Goal: Navigation & Orientation: Find specific page/section

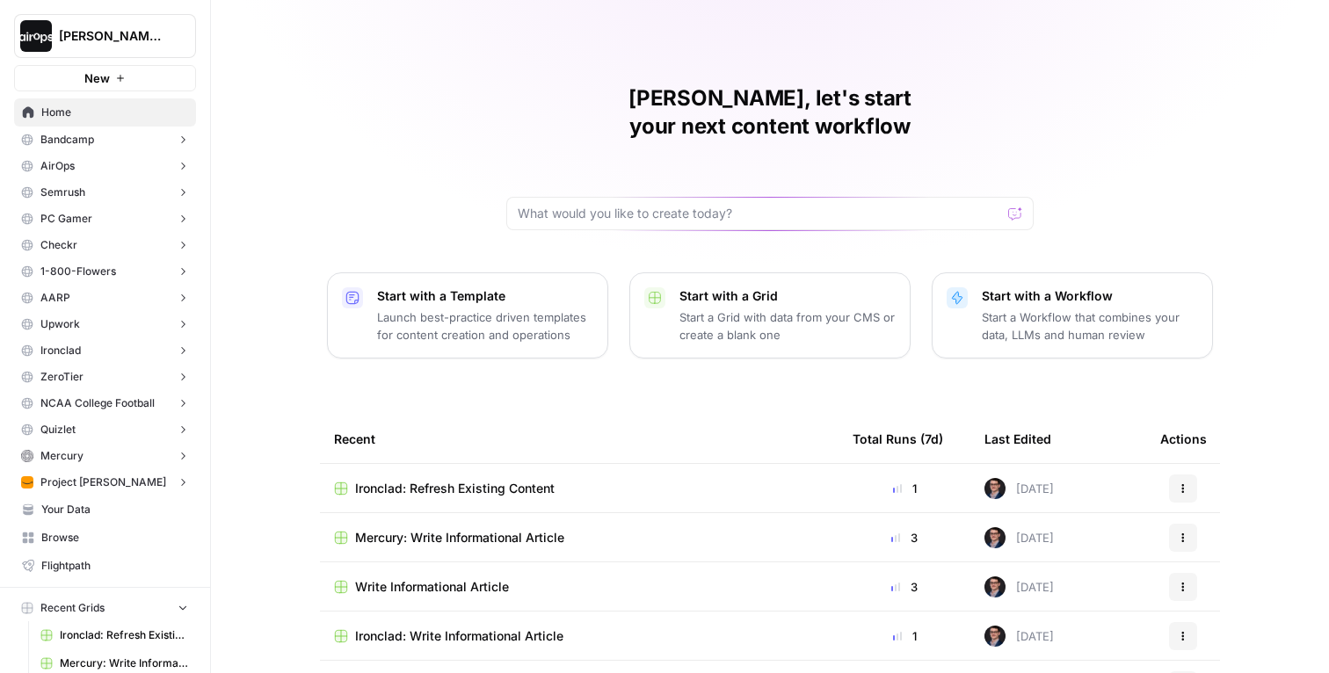
click at [69, 112] on span "Home" at bounding box center [114, 113] width 147 height 16
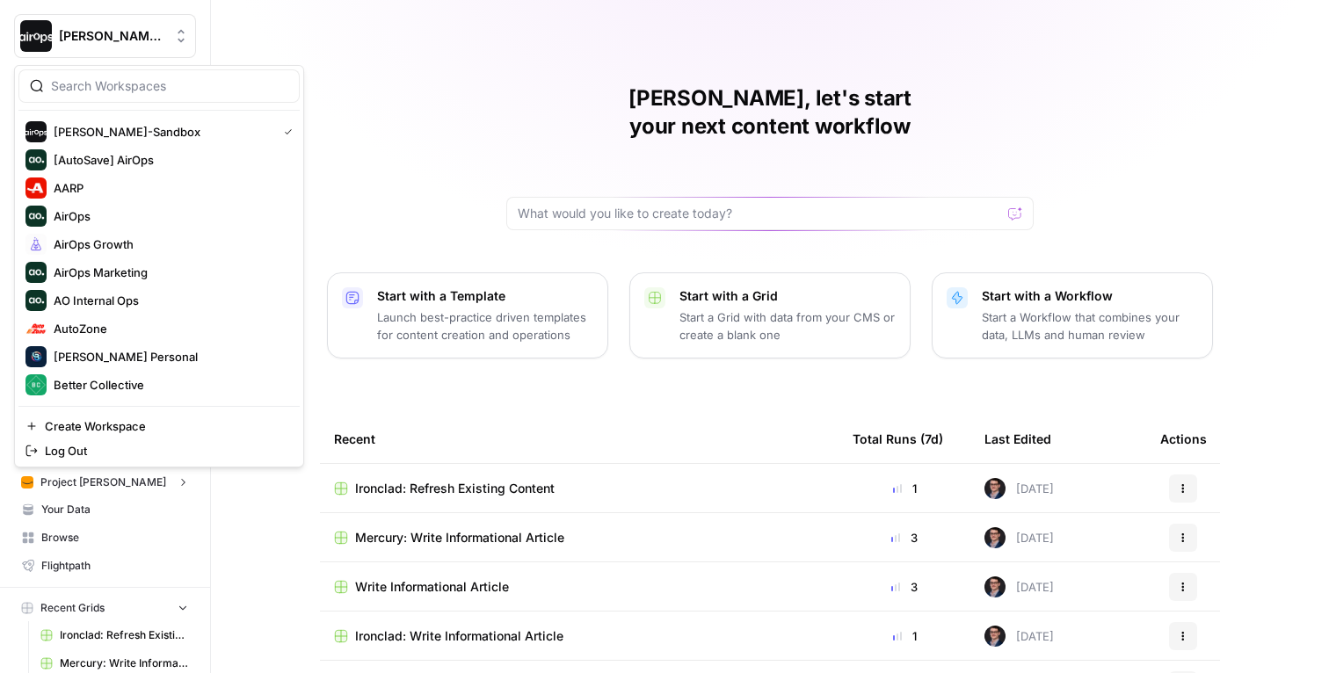
click at [139, 28] on span "[PERSON_NAME]-Sandbox" at bounding box center [112, 36] width 106 height 18
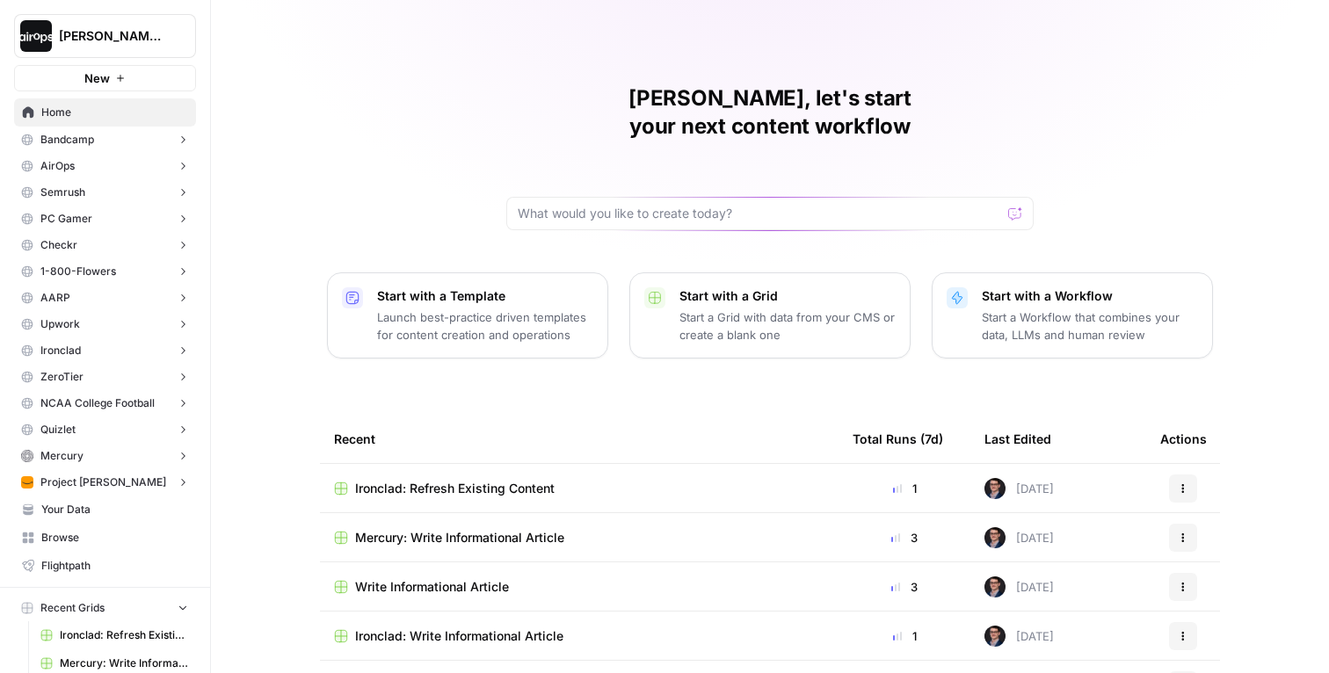
click at [492, 176] on div "[PERSON_NAME], let's start your next content workflow Start with a Template Lau…" at bounding box center [770, 418] width 1118 height 837
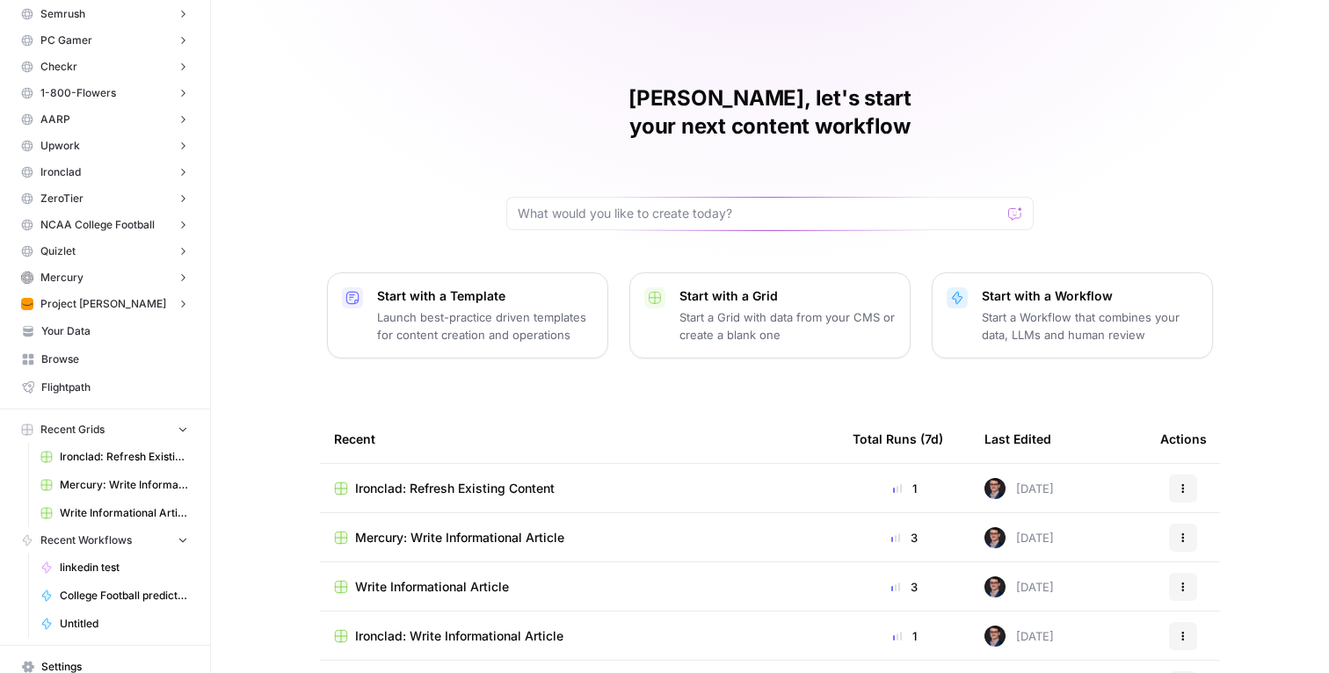
scroll to position [250, 0]
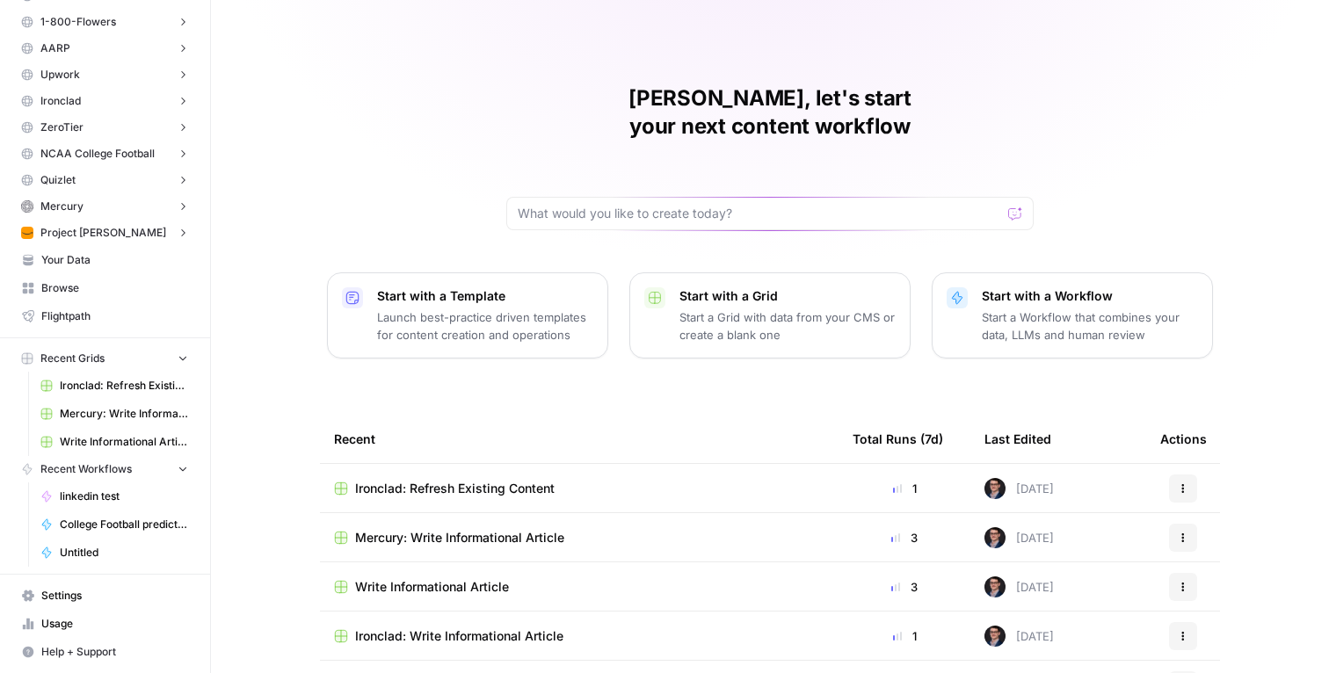
click at [88, 257] on span "Your Data" at bounding box center [114, 260] width 147 height 16
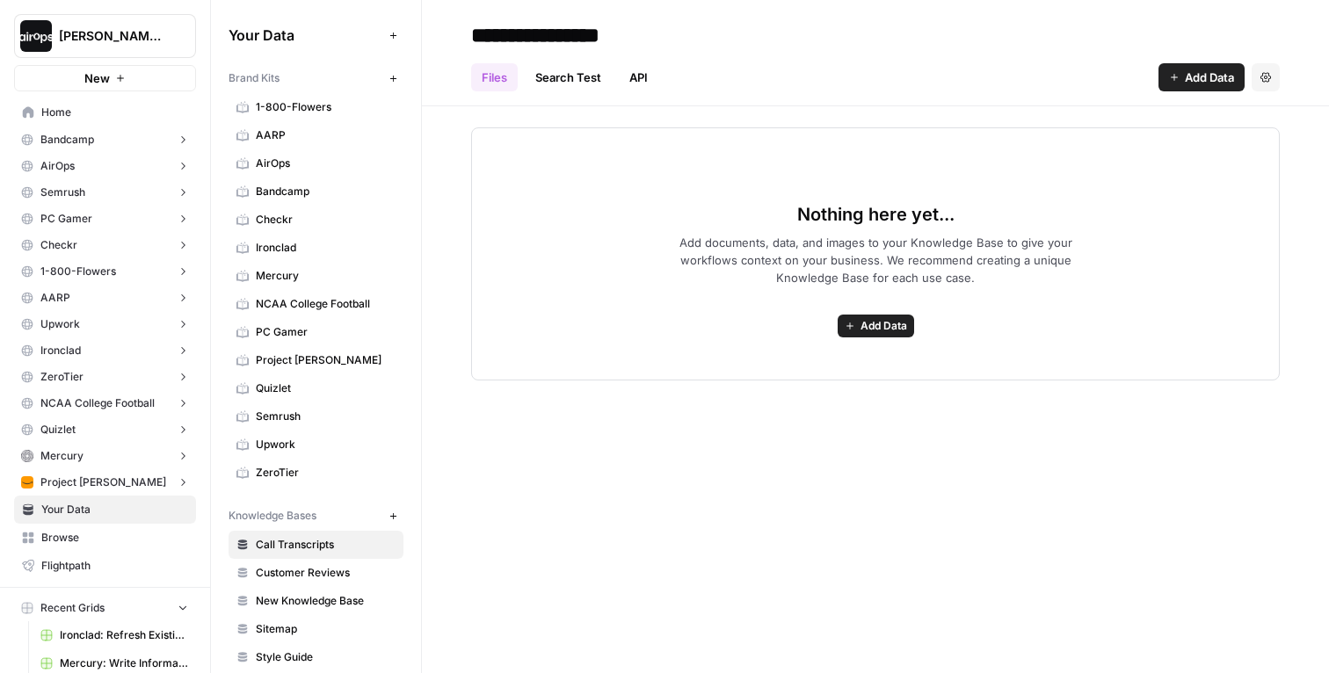
click at [118, 100] on link "Home" at bounding box center [105, 112] width 182 height 28
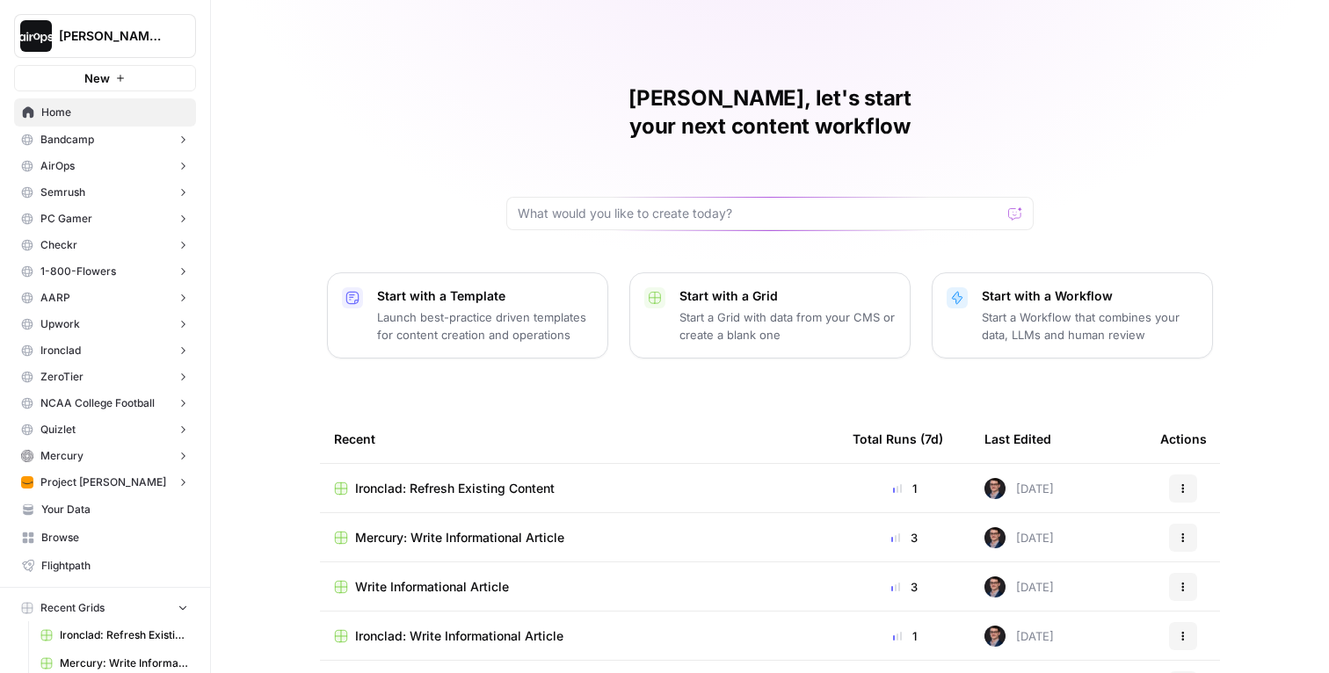
click at [308, 176] on div "[PERSON_NAME], let's start your next content workflow Start with a Template Lau…" at bounding box center [770, 418] width 1118 height 837
click at [444, 184] on div "[PERSON_NAME], let's start your next content workflow Start with a Template Lau…" at bounding box center [770, 418] width 1118 height 837
click at [265, 278] on div "[PERSON_NAME], let's start your next content workflow Start with a Template Lau…" at bounding box center [770, 418] width 1118 height 837
